Goal: Task Accomplishment & Management: Complete application form

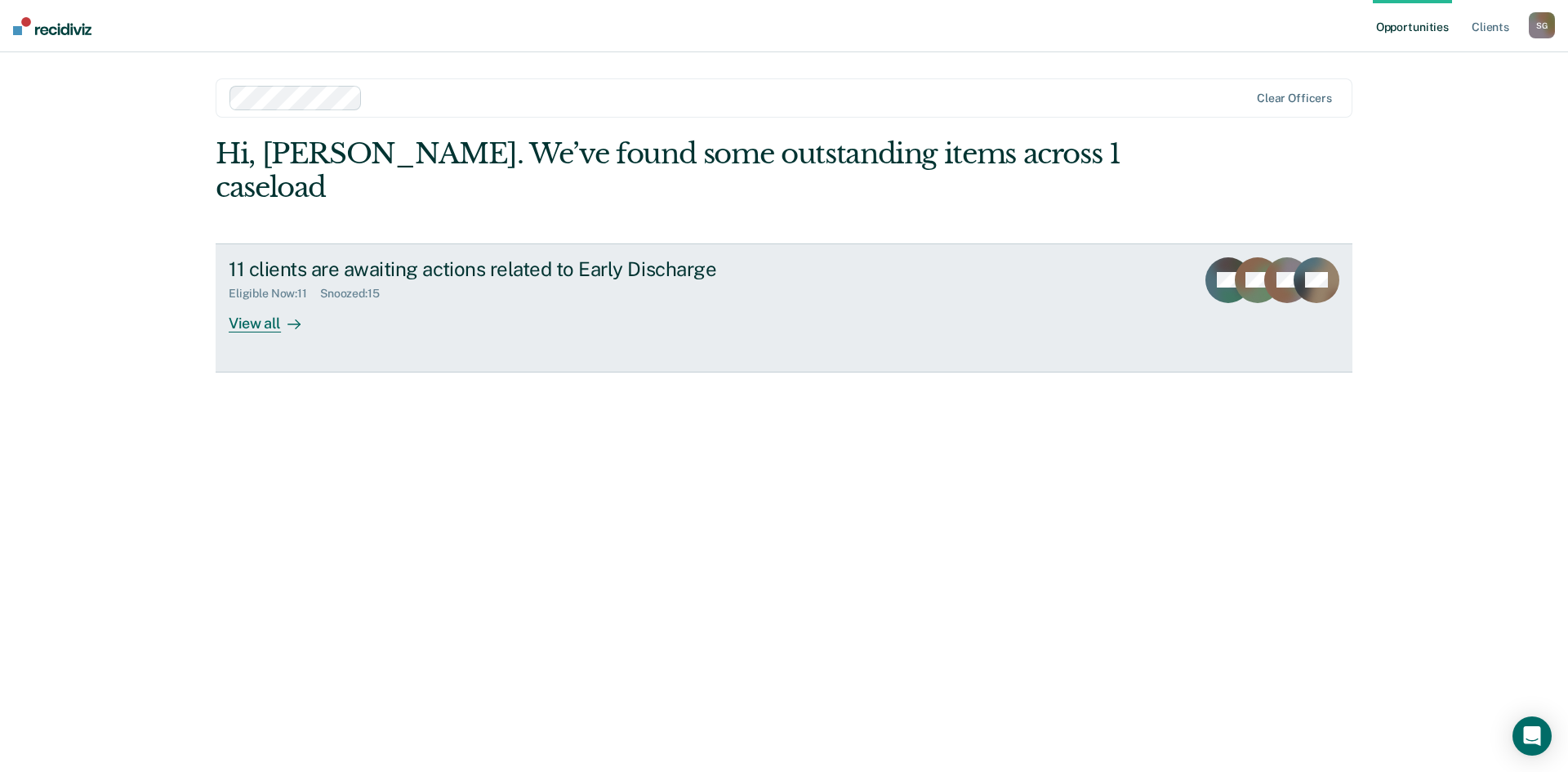
click at [271, 301] on div "View all" at bounding box center [274, 317] width 91 height 31
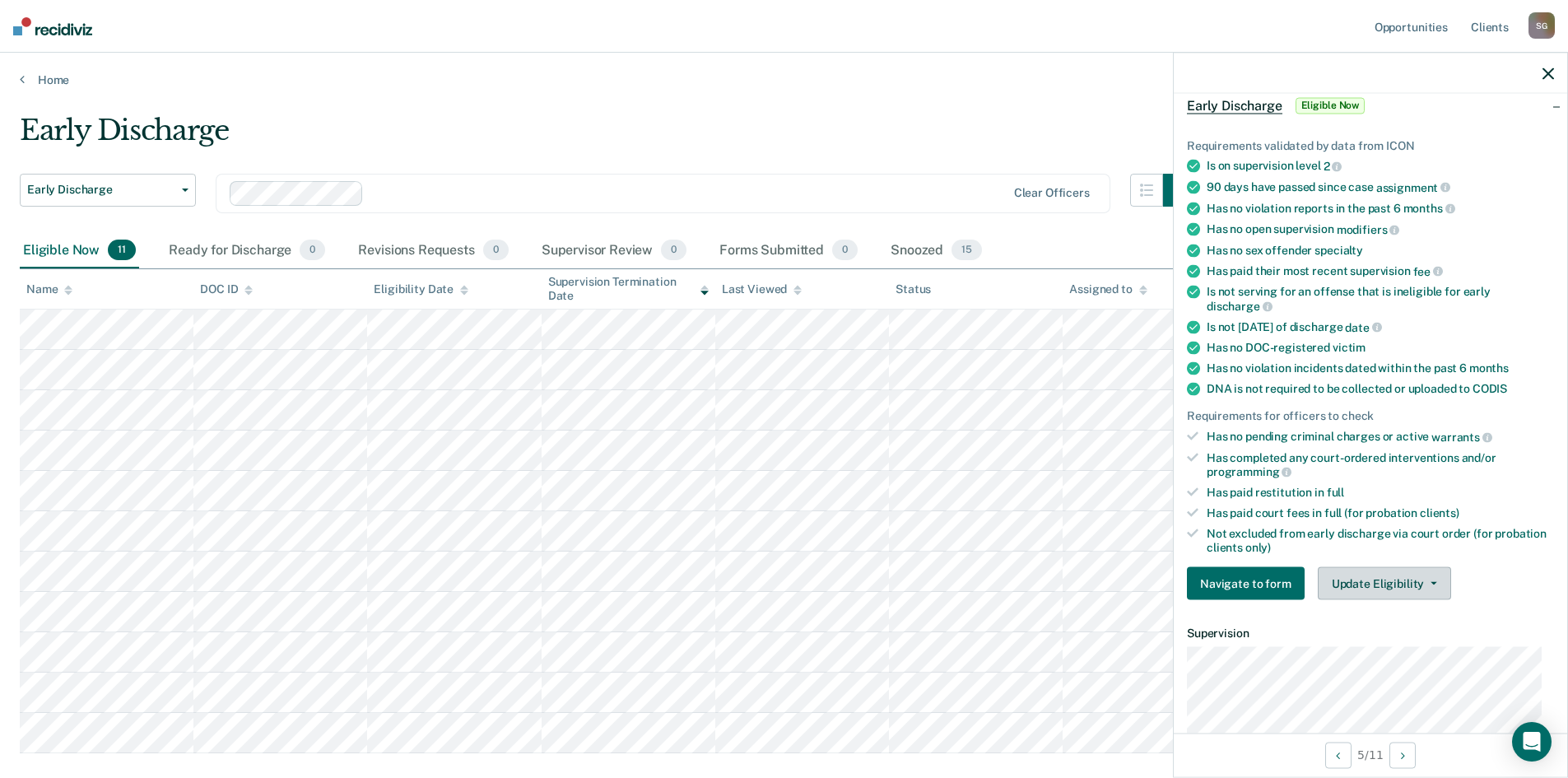
click at [1444, 588] on button "Update Eligibility" at bounding box center [1385, 583] width 134 height 33
click at [1369, 575] on button "Update Eligibility" at bounding box center [1385, 583] width 134 height 33
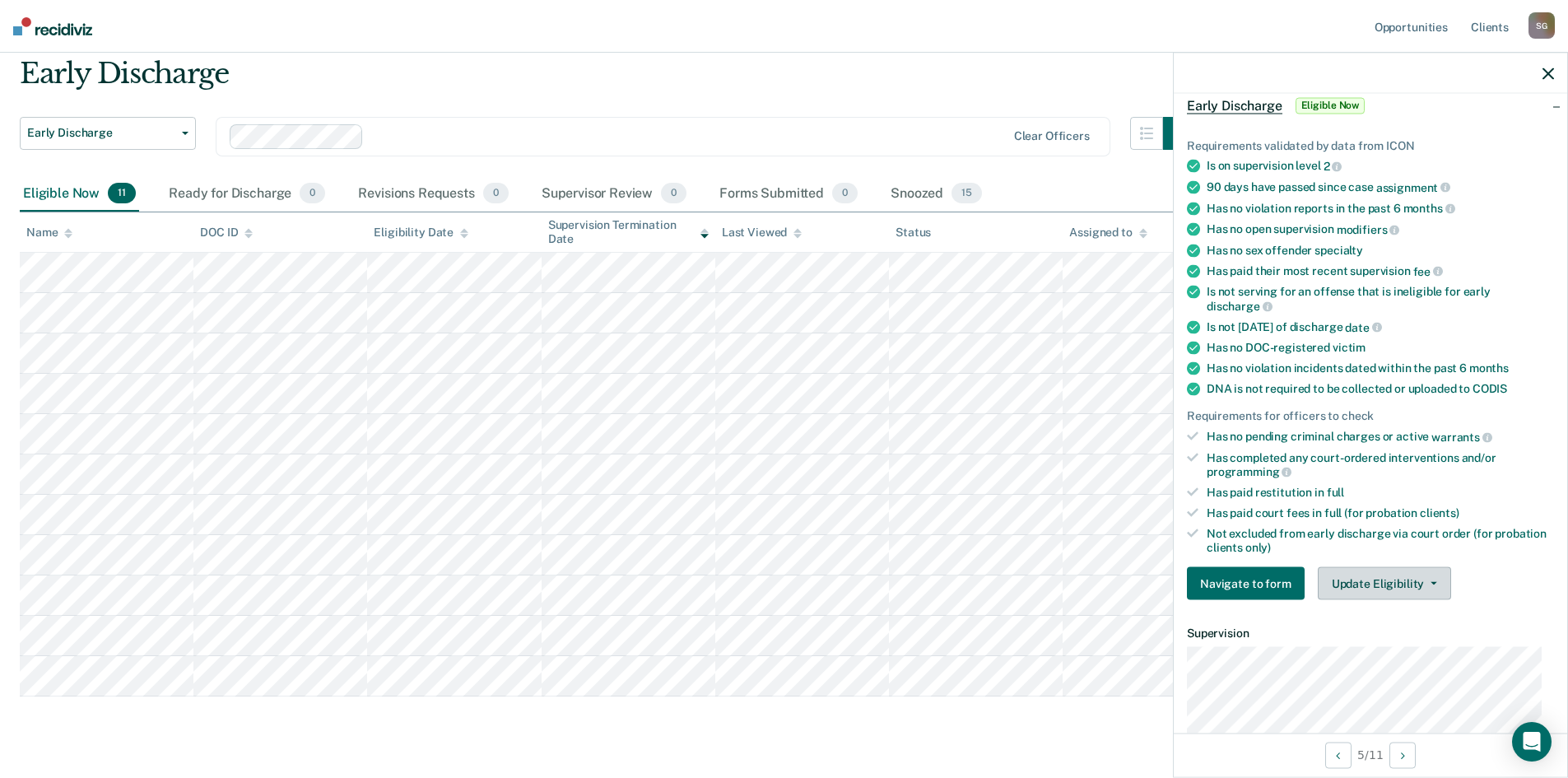
scroll to position [82, 0]
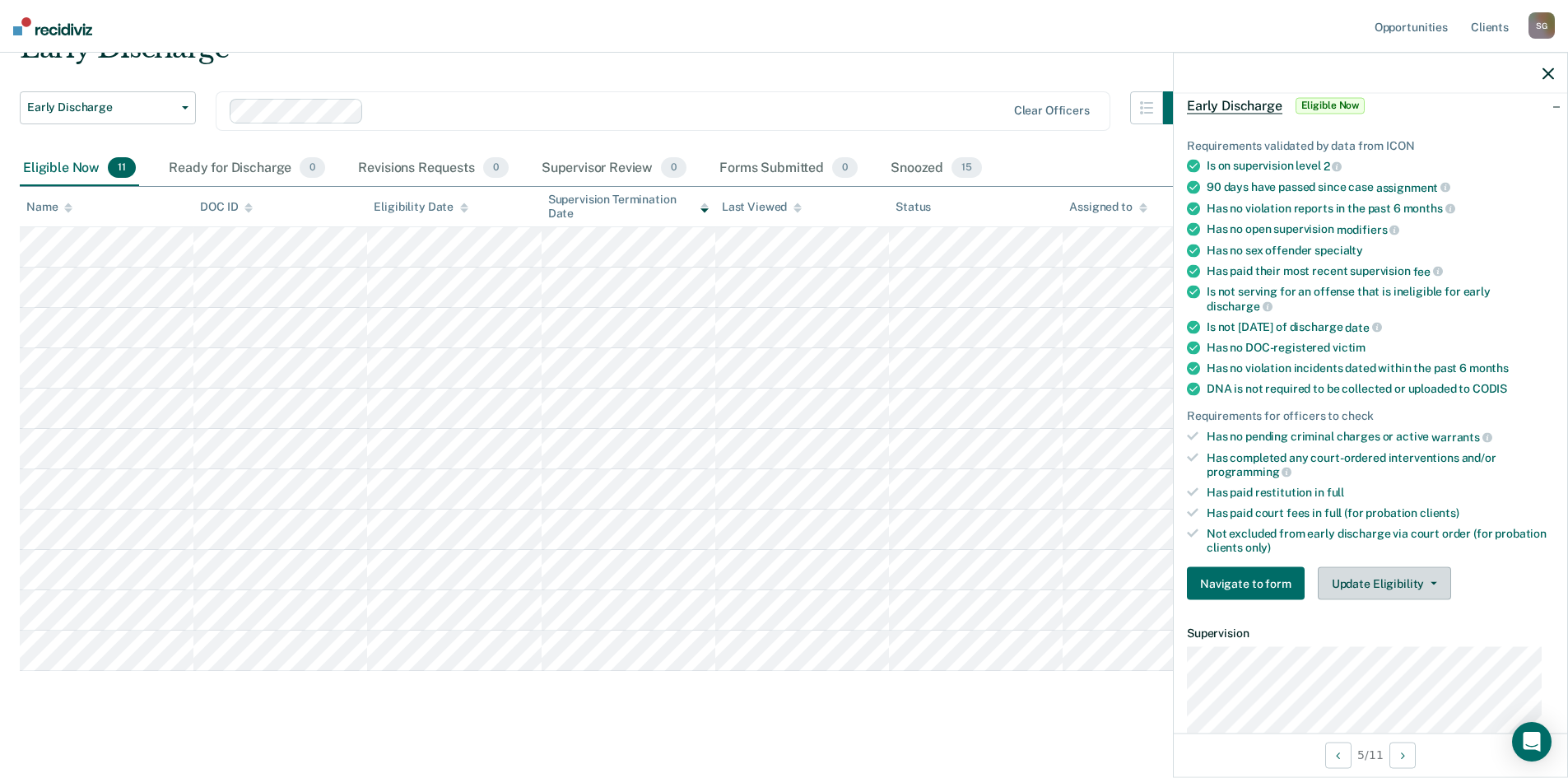
click at [1437, 581] on button "Update Eligibility" at bounding box center [1385, 583] width 134 height 33
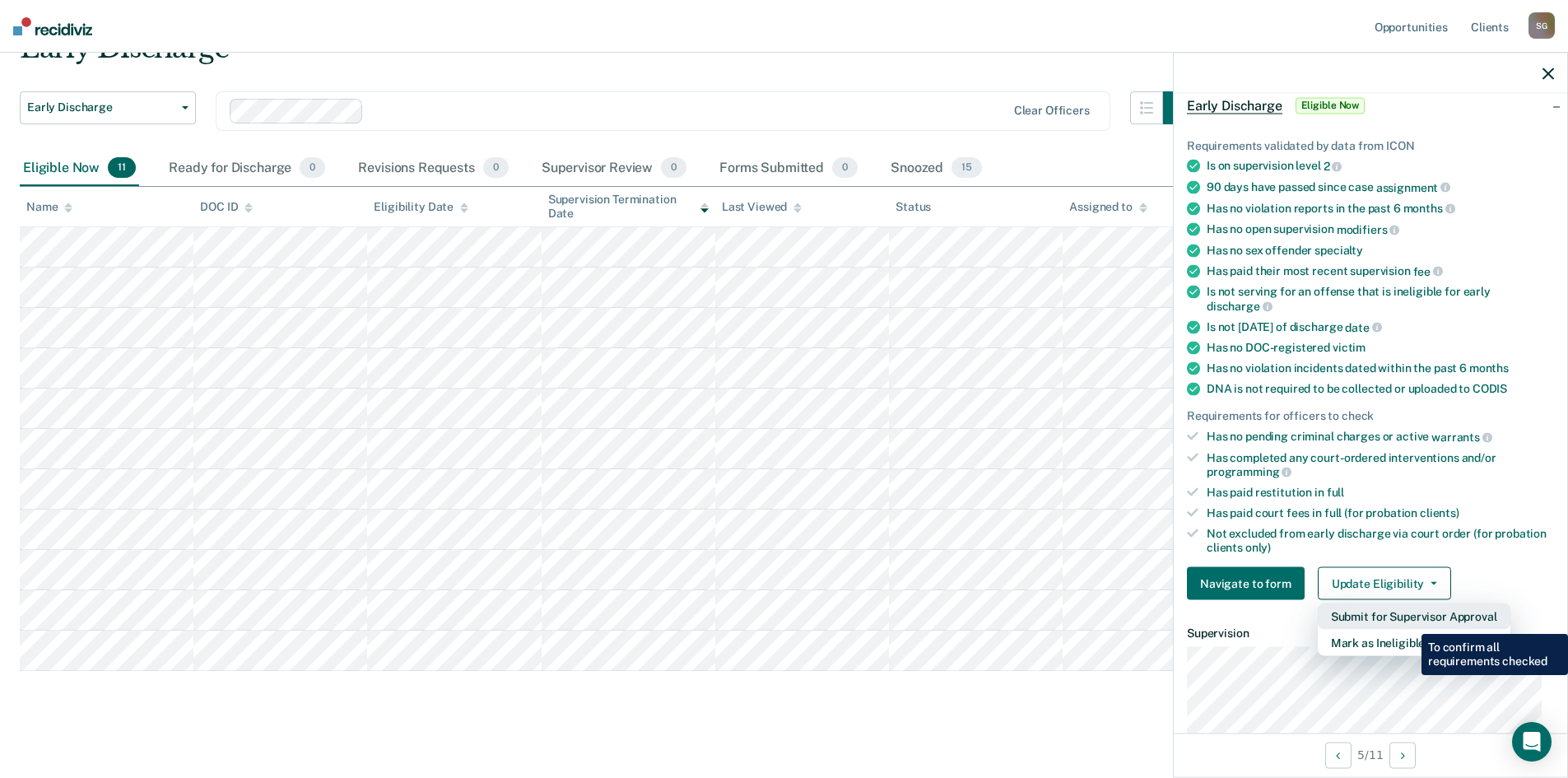
click at [1409, 621] on button "Submit for Supervisor Approval" at bounding box center [1414, 616] width 192 height 27
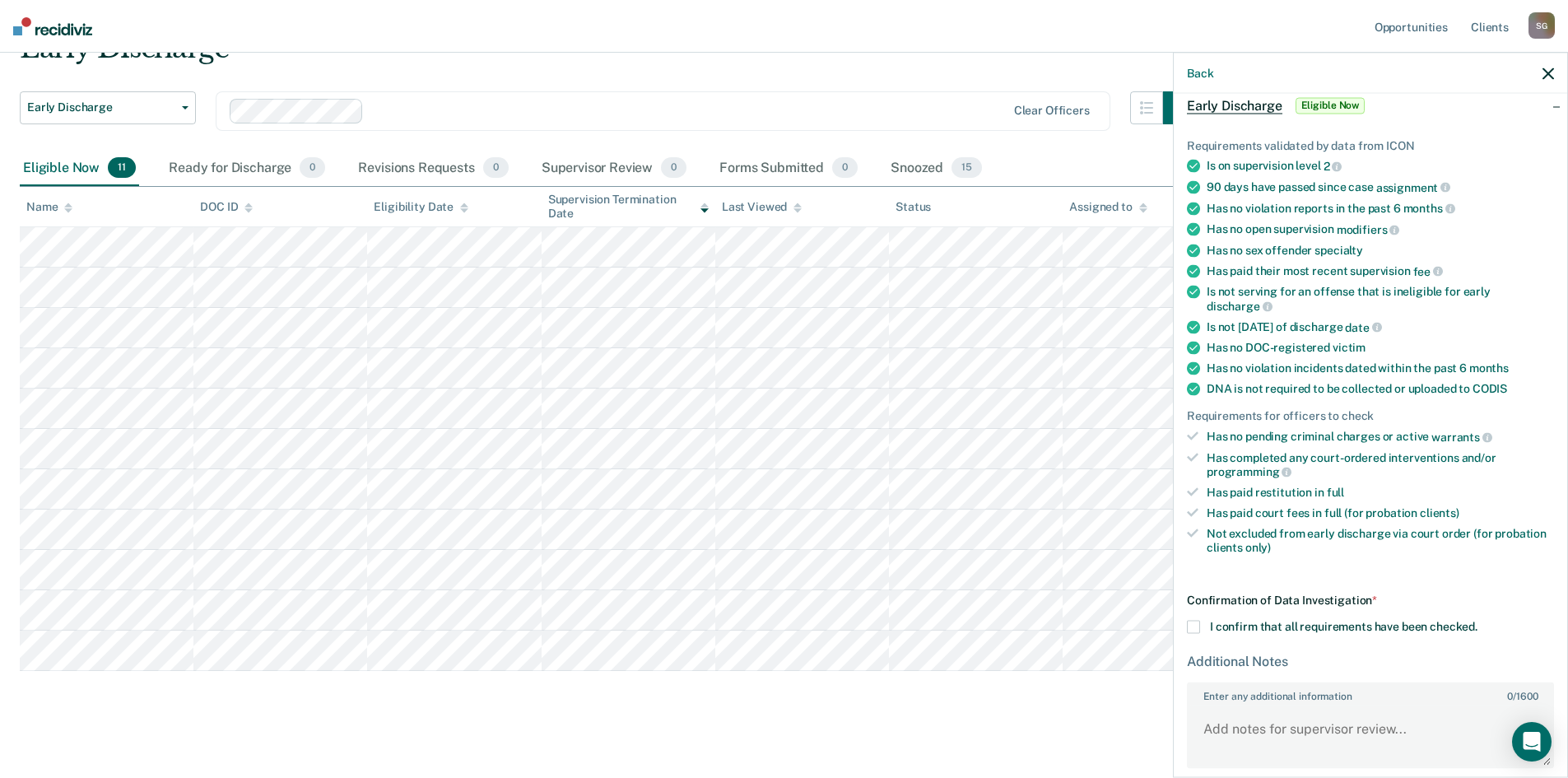
click at [1195, 620] on span at bounding box center [1193, 626] width 13 height 13
click at [1478, 620] on input "I confirm that all requirements have been checked." at bounding box center [1478, 620] width 0 height 0
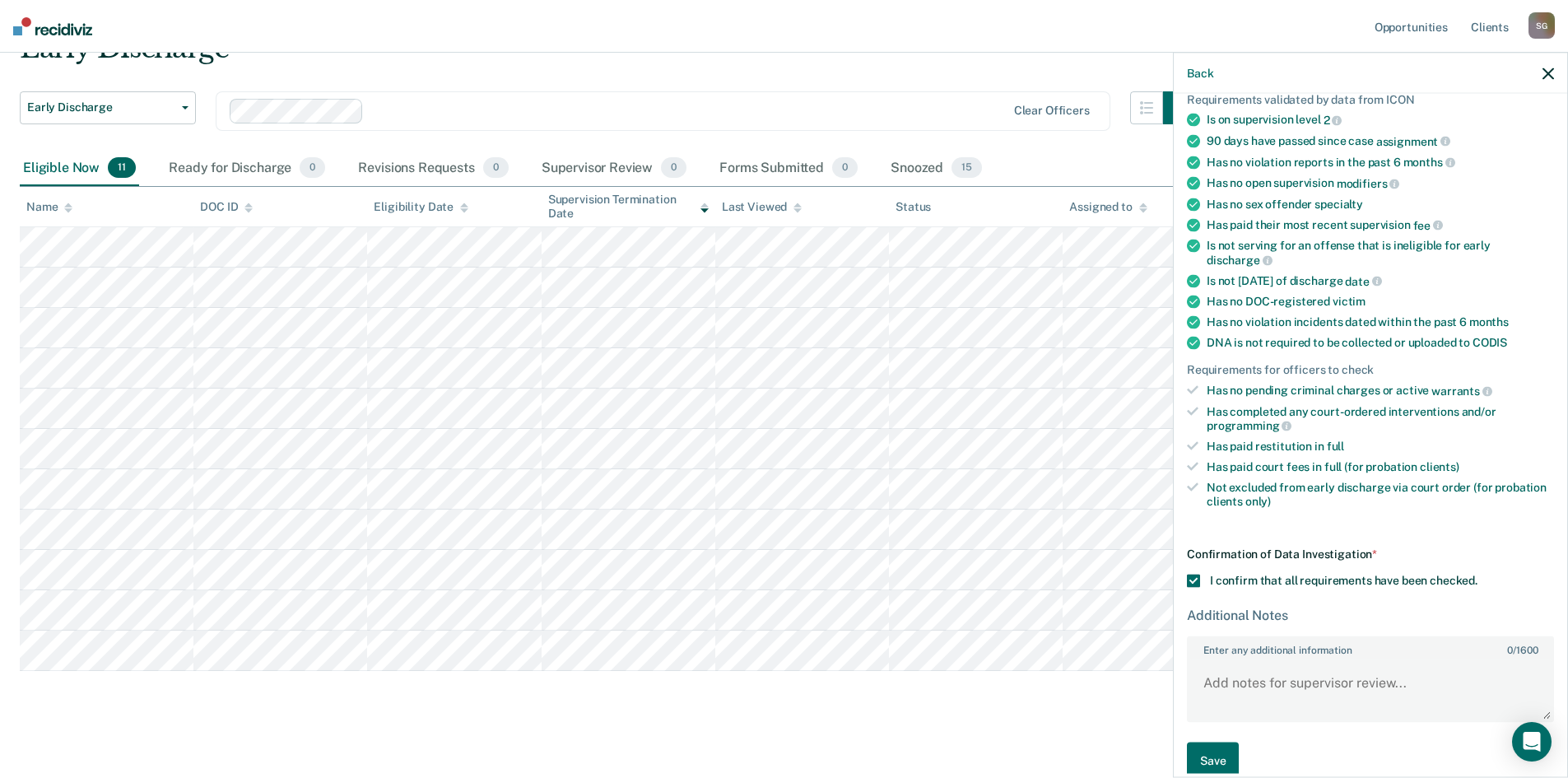
scroll to position [152, 0]
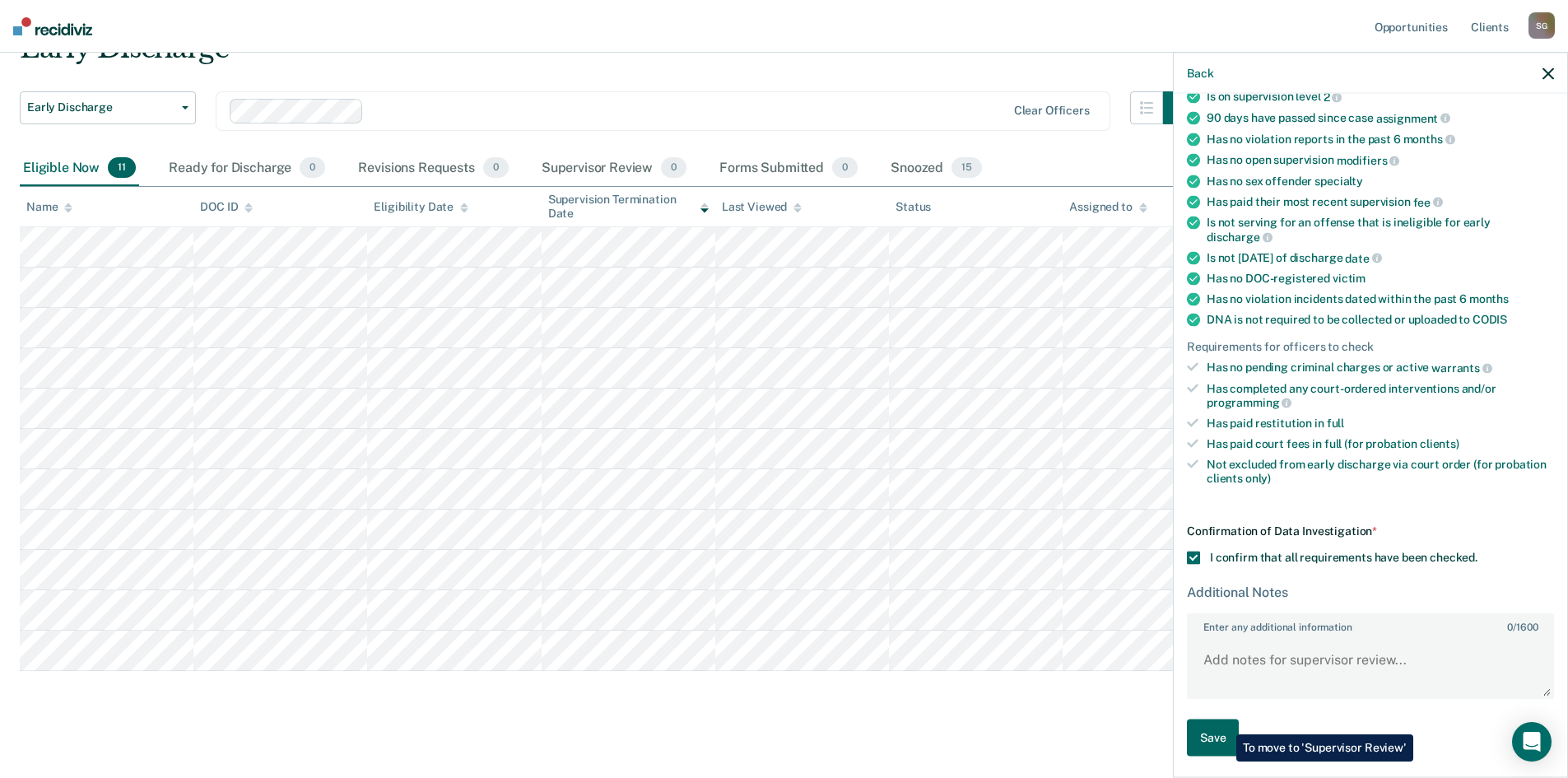
drag, startPoint x: 1224, startPoint y: 722, endPoint x: 1213, endPoint y: 716, distance: 12.5
click at [1224, 722] on button "Save" at bounding box center [1213, 737] width 52 height 37
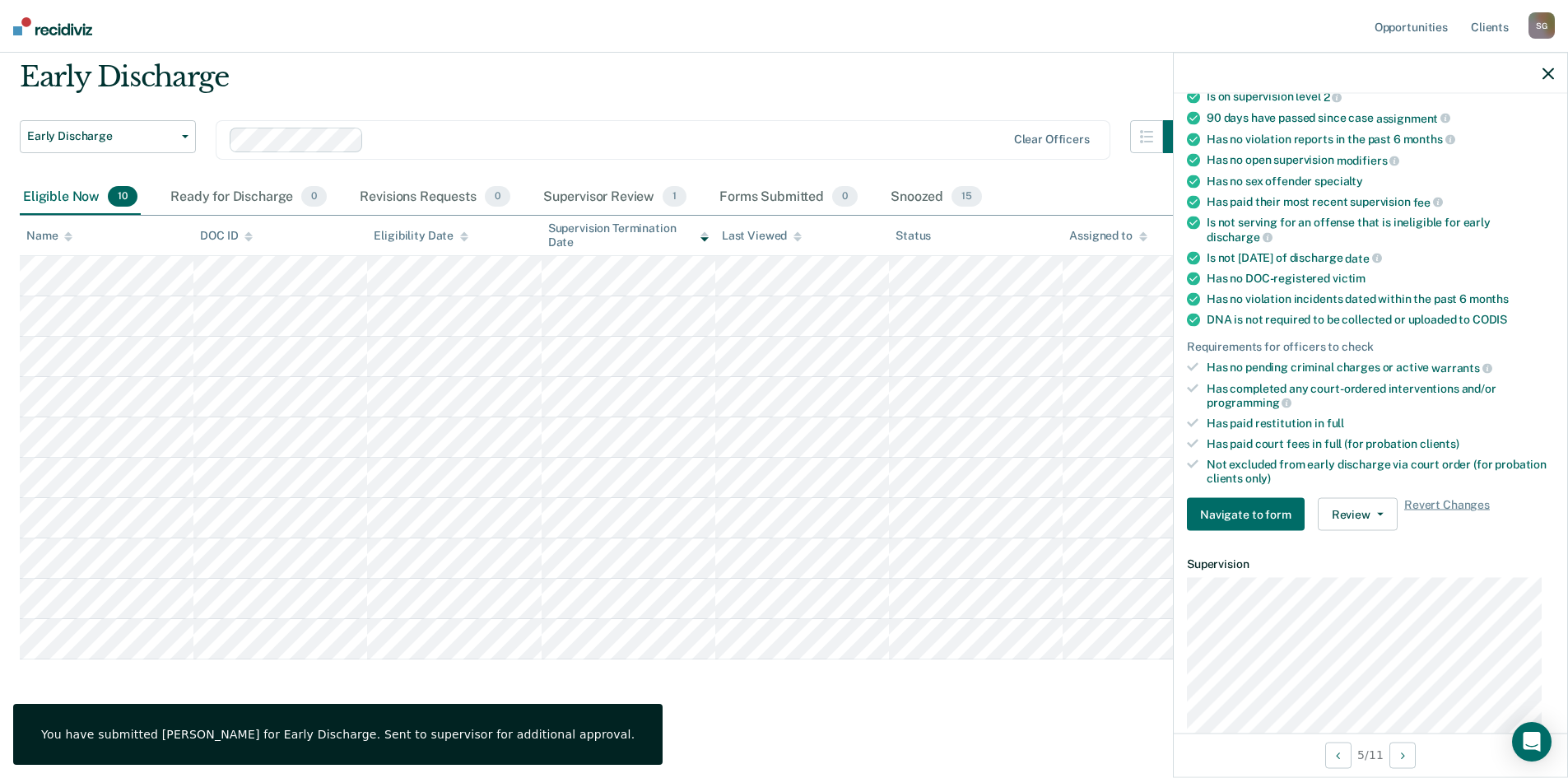
scroll to position [220, 0]
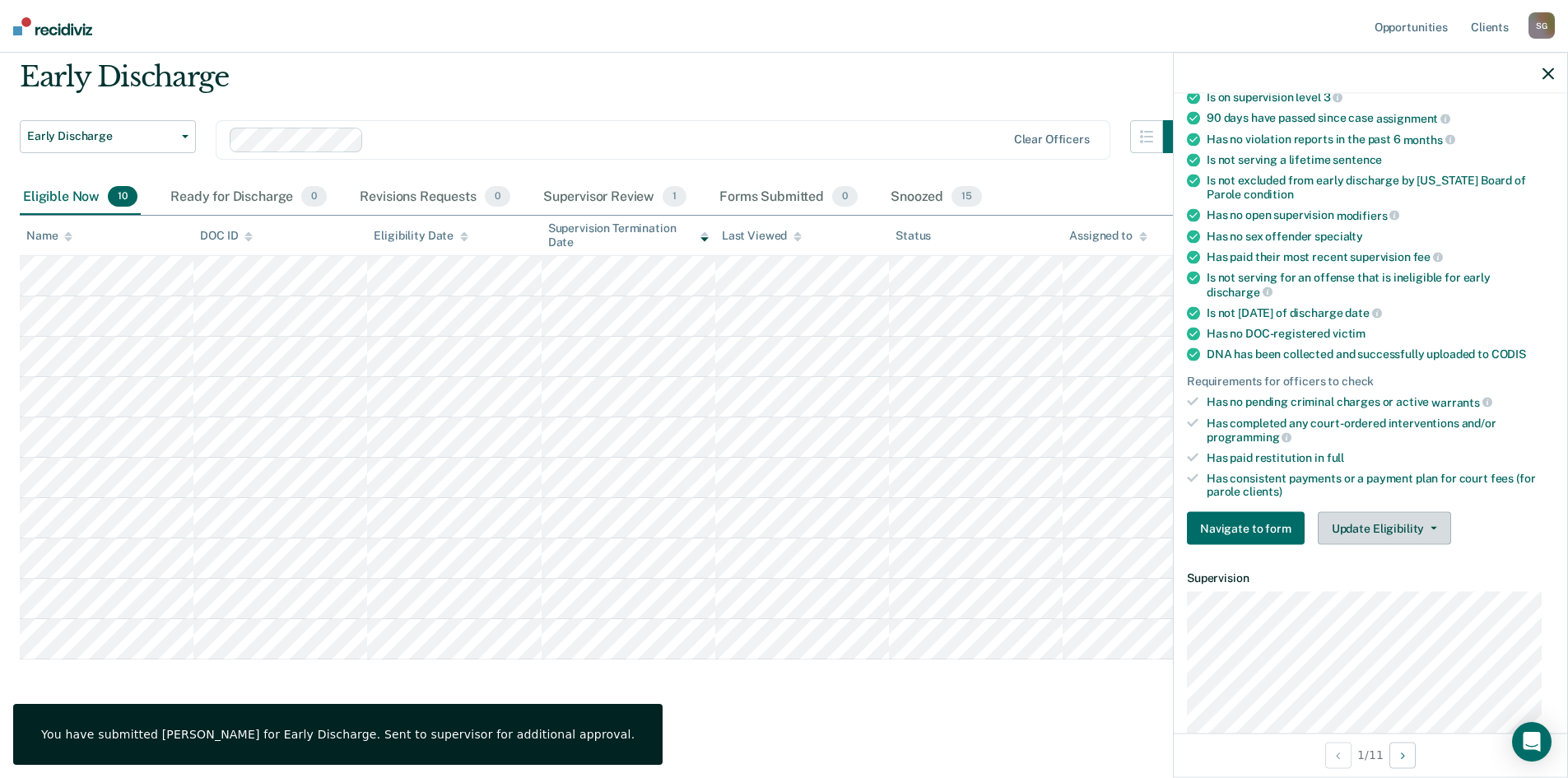
click at [1431, 532] on button "Update Eligibility" at bounding box center [1385, 528] width 134 height 33
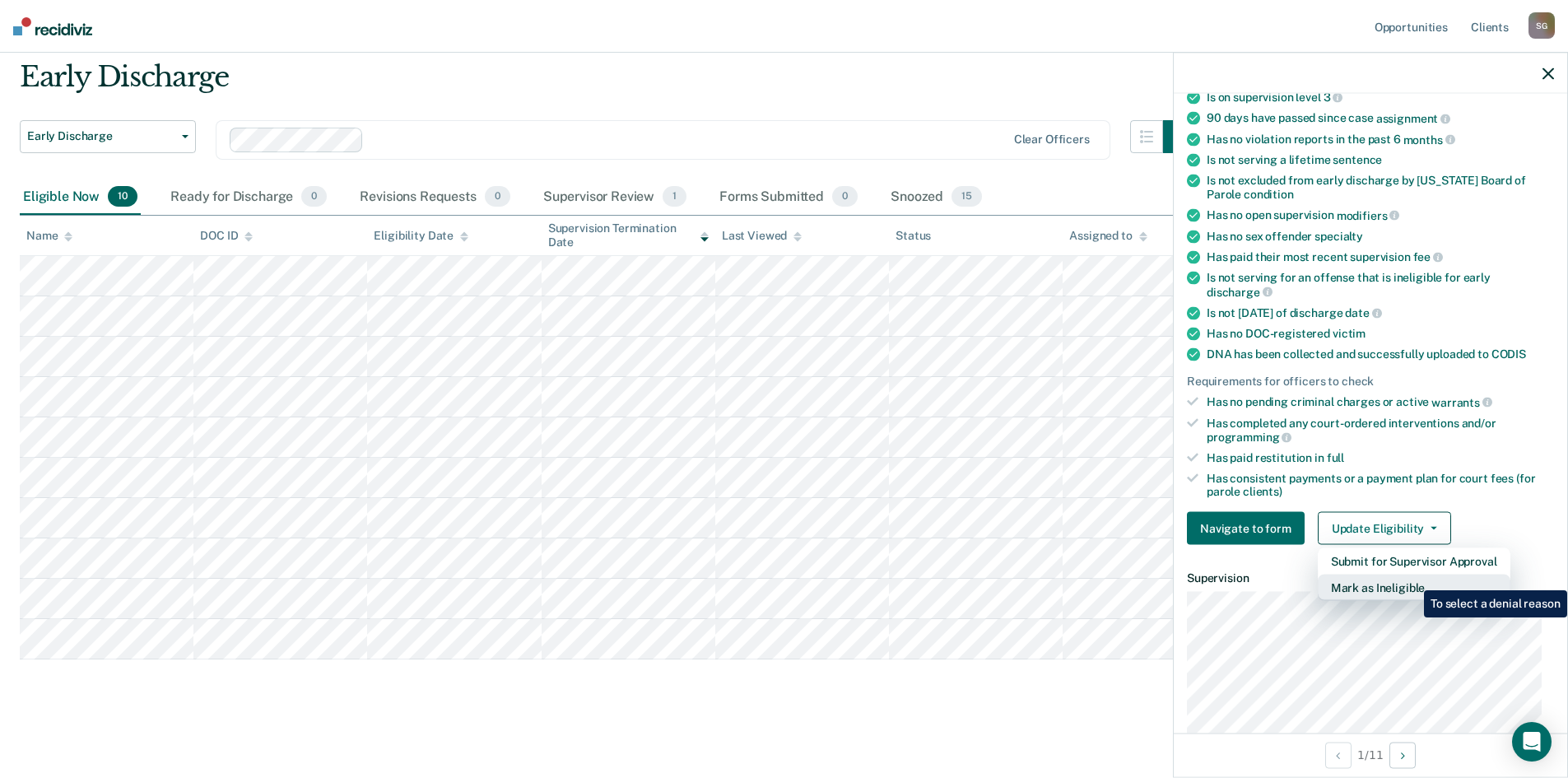
click at [1412, 578] on button "Mark as Ineligible" at bounding box center [1414, 588] width 192 height 27
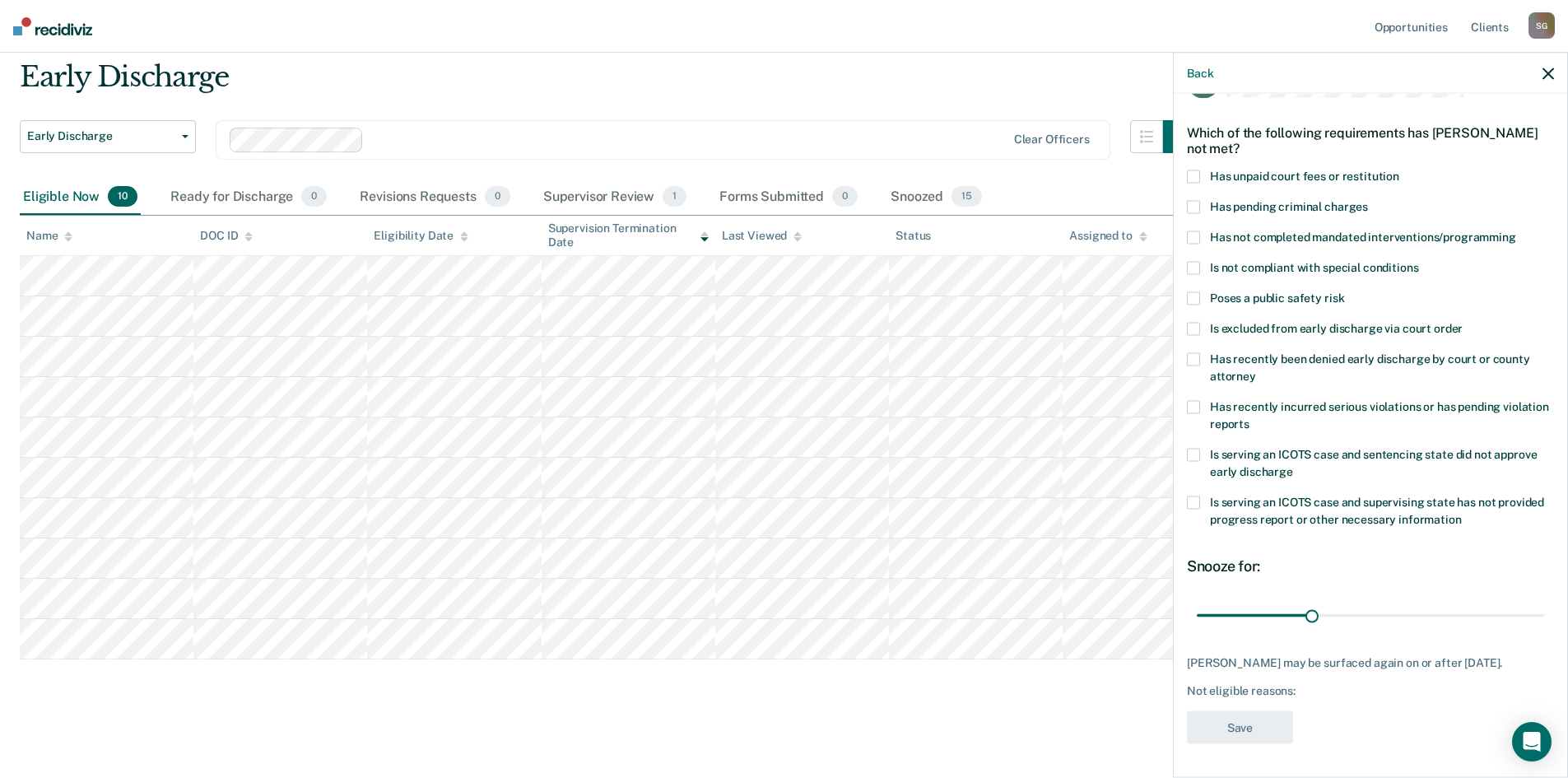
scroll to position [48, 0]
click at [1193, 240] on span at bounding box center [1193, 238] width 13 height 13
click at [1516, 232] on input "Has not completed mandated interventions/programming" at bounding box center [1516, 232] width 0 height 0
click at [1196, 397] on div "Has recently been denied early discharge by court or county attorney" at bounding box center [1371, 378] width 367 height 48
click at [1195, 405] on span at bounding box center [1193, 407] width 13 height 13
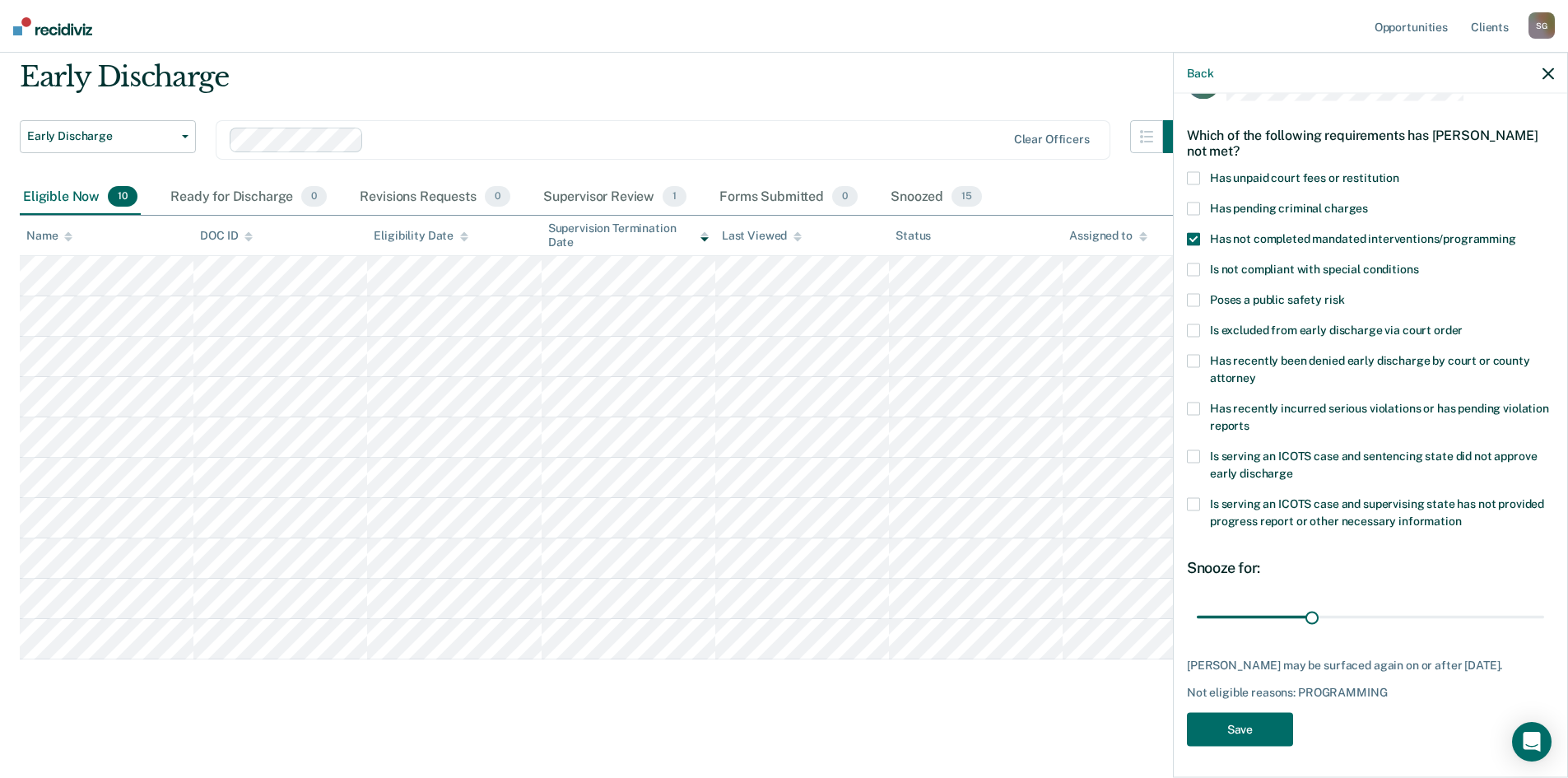
click at [1250, 419] on input "Has recently incurred serious violations or has pending violation reports" at bounding box center [1250, 419] width 0 height 0
click at [1270, 730] on button "Save" at bounding box center [1240, 729] width 106 height 34
